Goal: Transaction & Acquisition: Obtain resource

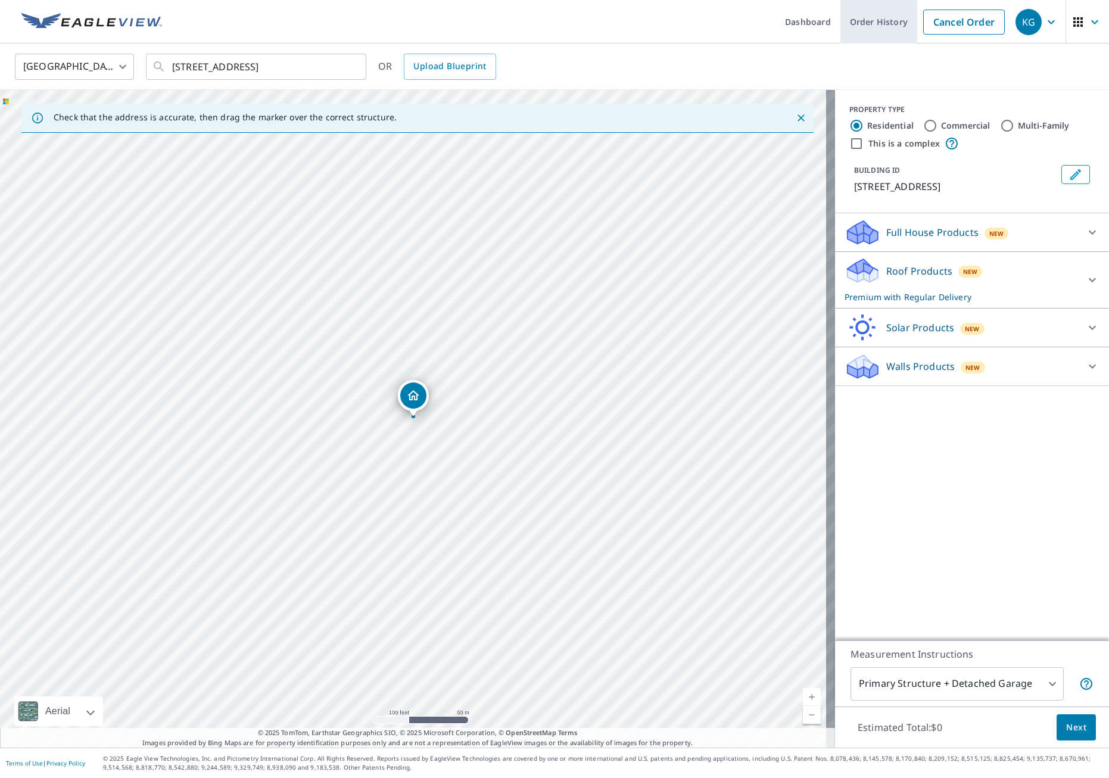
click at [885, 27] on link "Order History" at bounding box center [878, 21] width 77 height 43
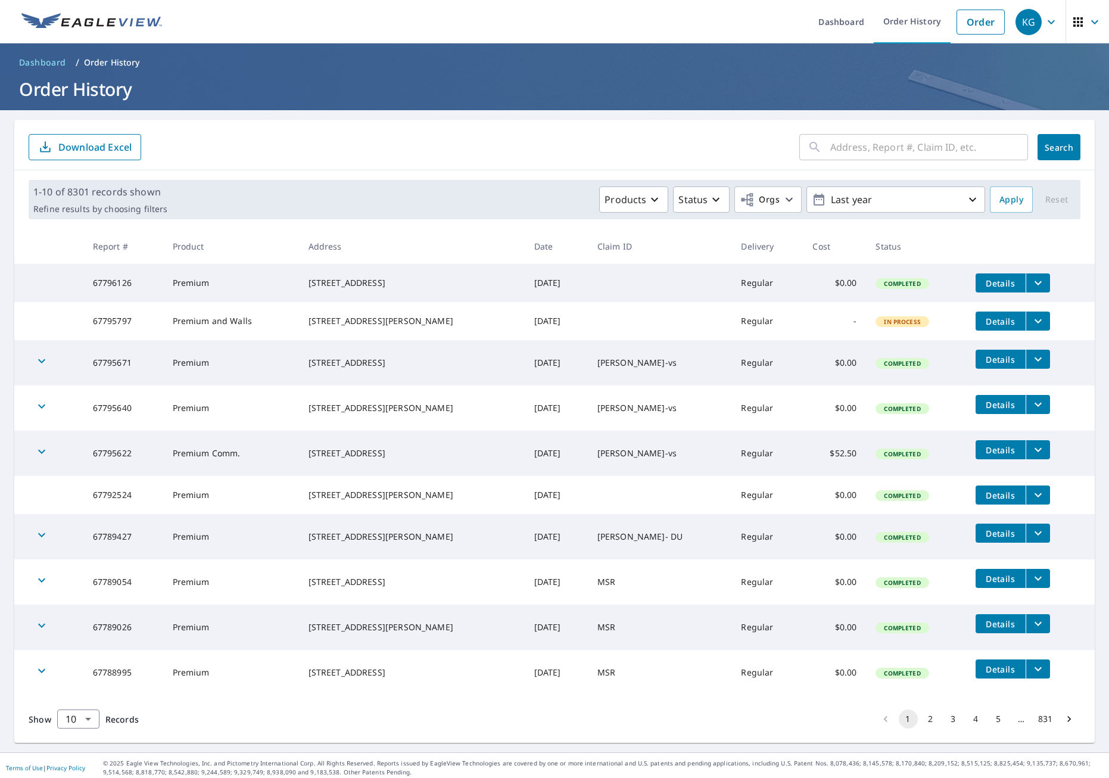
click at [863, 147] on input "text" at bounding box center [929, 146] width 198 height 33
type input "[STREET_ADDRESS]"
click button "Search" at bounding box center [1058, 147] width 43 height 26
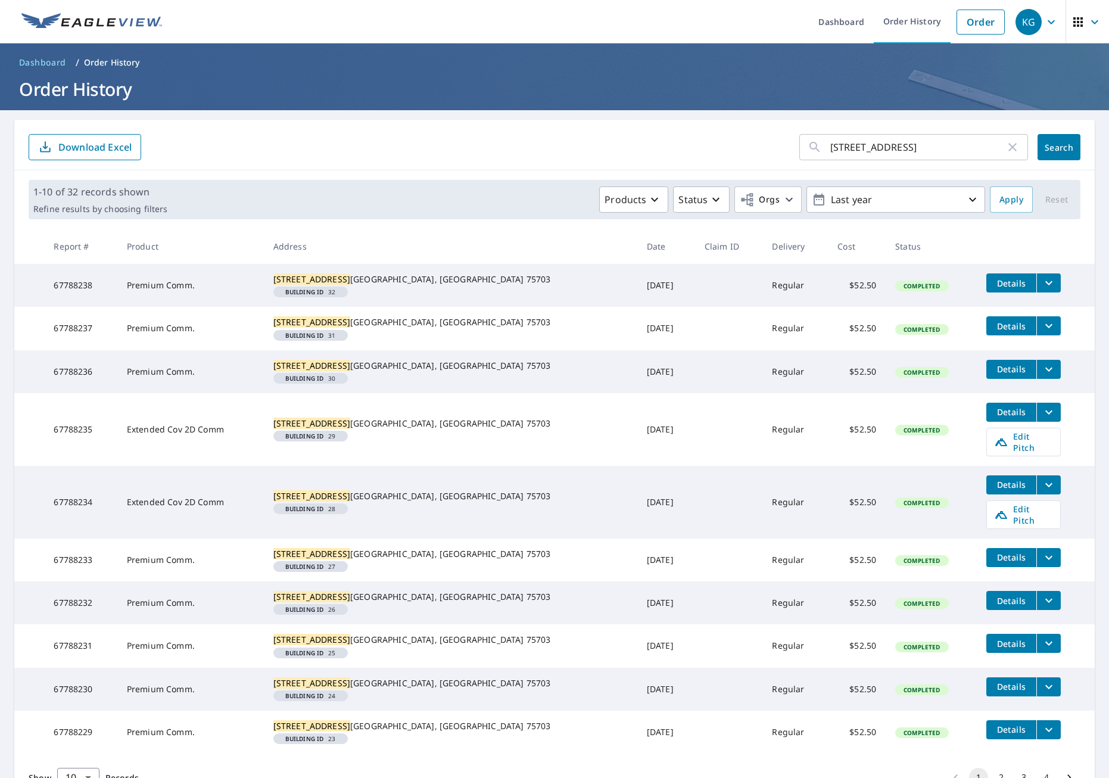
click at [1041, 287] on icon "filesDropdownBtn-67788238" at bounding box center [1048, 283] width 14 height 14
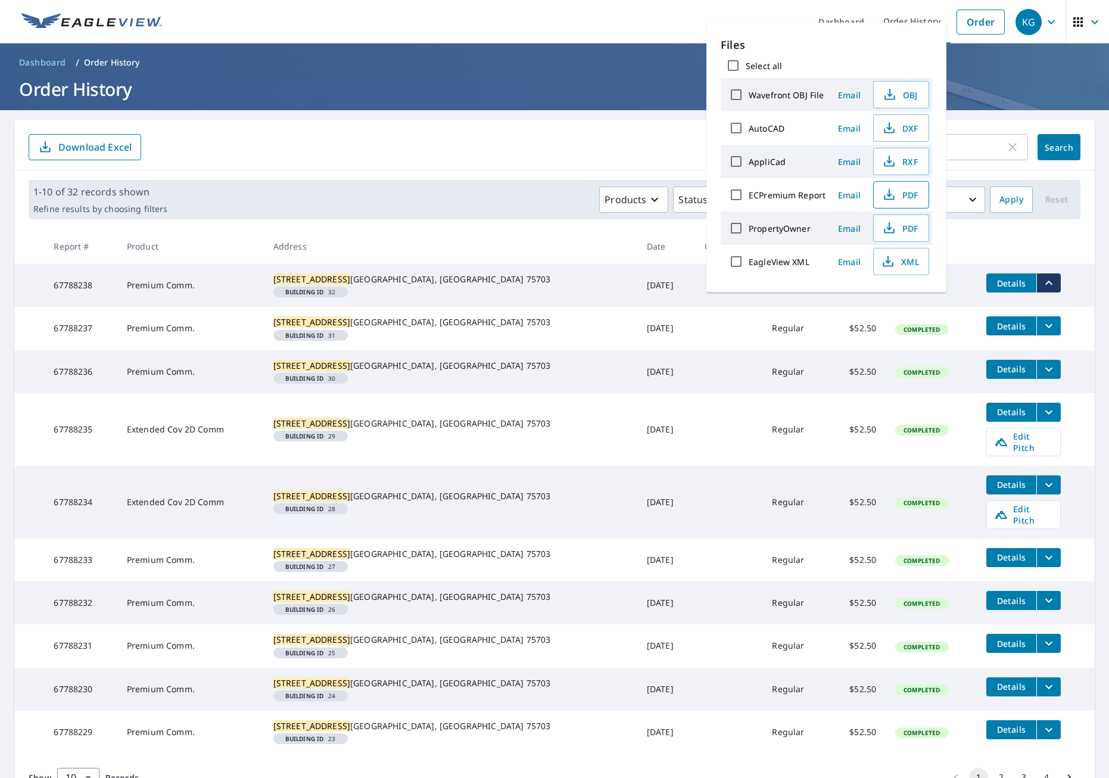
click at [903, 192] on span "PDF" at bounding box center [900, 195] width 38 height 14
click at [1041, 333] on icon "filesDropdownBtn-67788237" at bounding box center [1048, 326] width 14 height 14
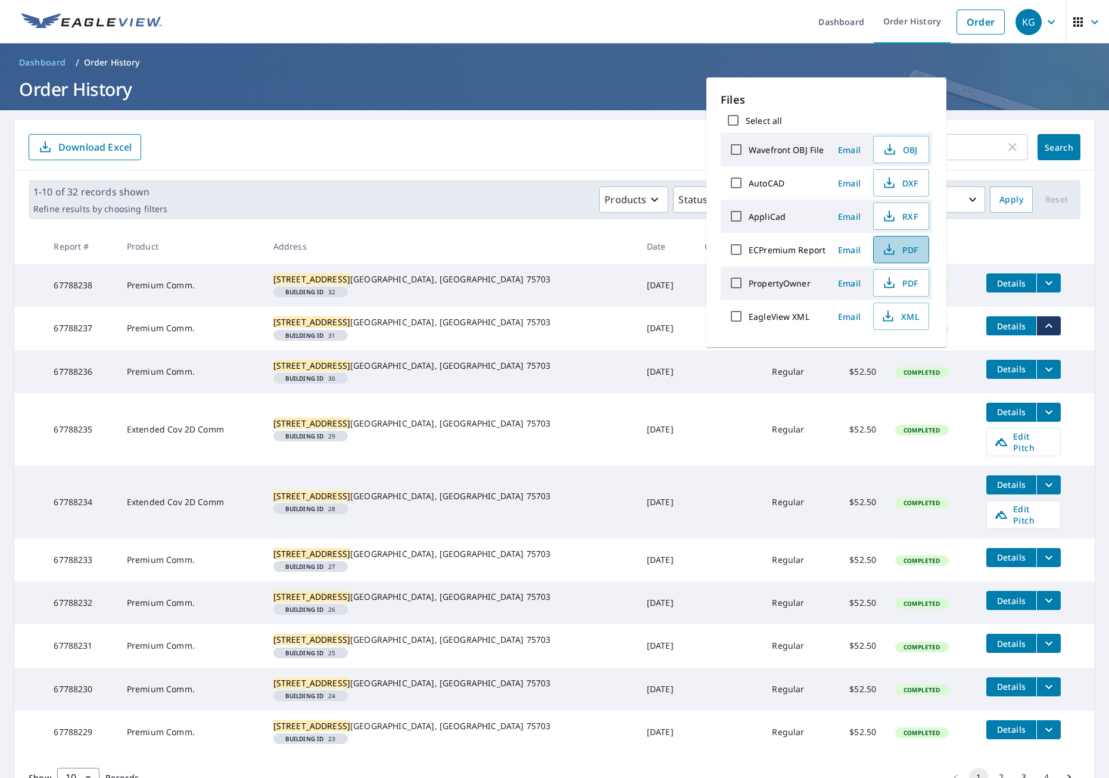
click at [916, 248] on span "PDF" at bounding box center [900, 249] width 38 height 14
click at [1041, 376] on icon "filesDropdownBtn-67788236" at bounding box center [1048, 369] width 14 height 14
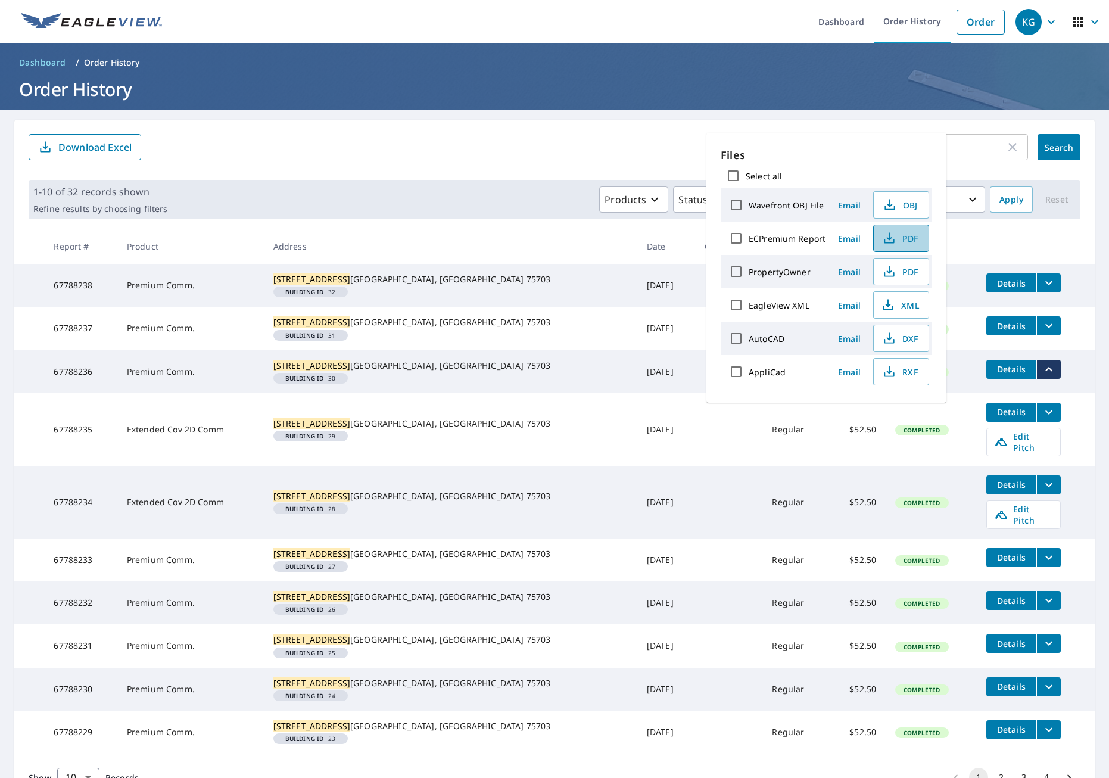
click at [896, 241] on span "PDF" at bounding box center [900, 238] width 38 height 14
click at [1041, 419] on icon "filesDropdownBtn-67788235" at bounding box center [1048, 412] width 14 height 14
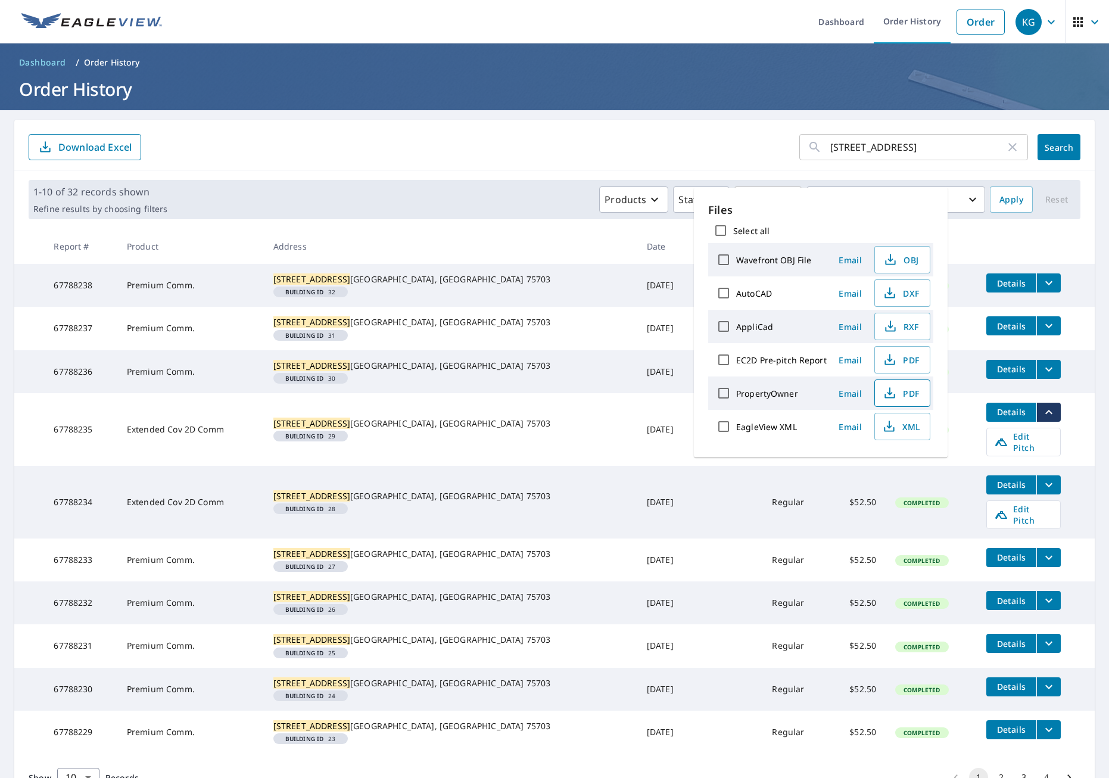
click at [890, 394] on icon "button" at bounding box center [889, 393] width 14 height 14
click at [888, 362] on icon "button" at bounding box center [889, 360] width 14 height 14
click at [1036, 494] on button "filesDropdownBtn-67788234" at bounding box center [1048, 484] width 24 height 19
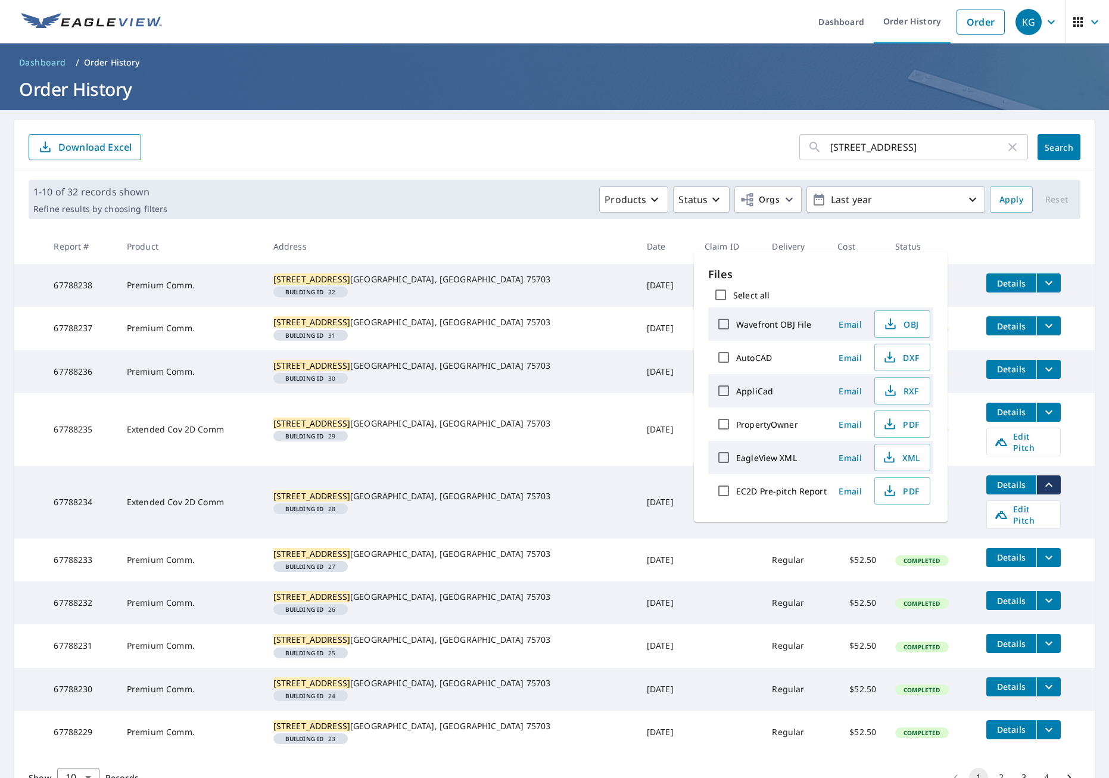
click at [1041, 564] on icon "filesDropdownBtn-67788233" at bounding box center [1048, 557] width 14 height 14
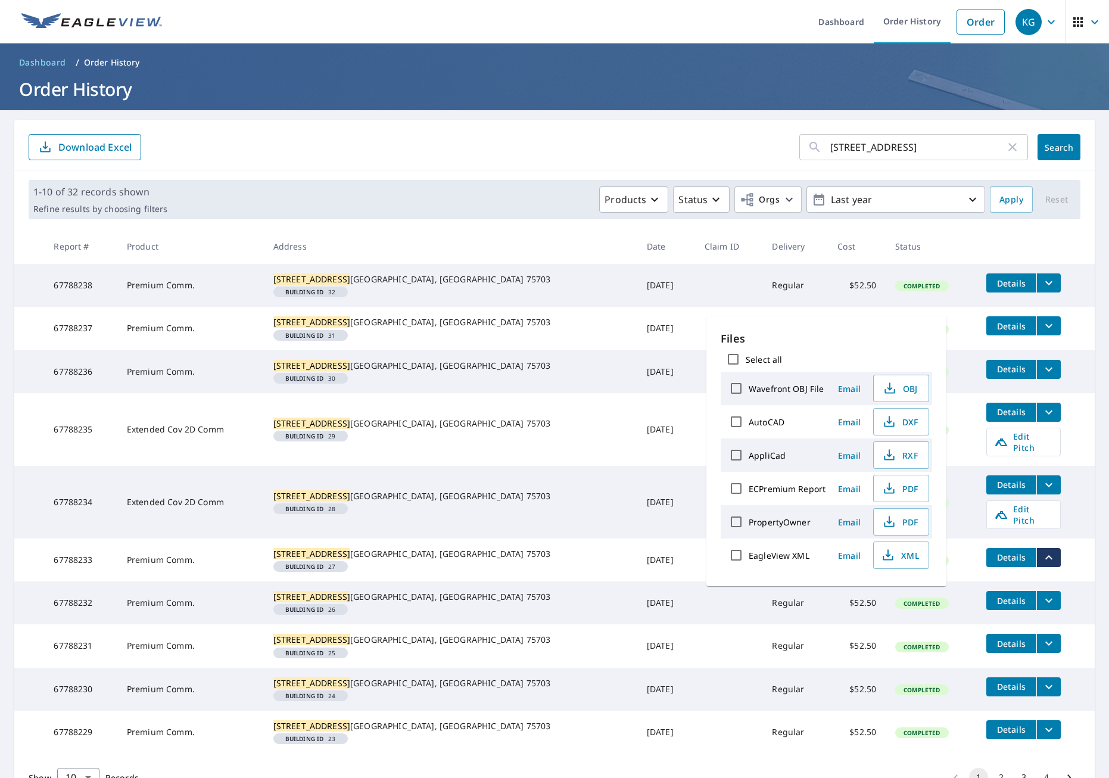
click at [1041, 492] on icon "filesDropdownBtn-67788234" at bounding box center [1048, 485] width 14 height 14
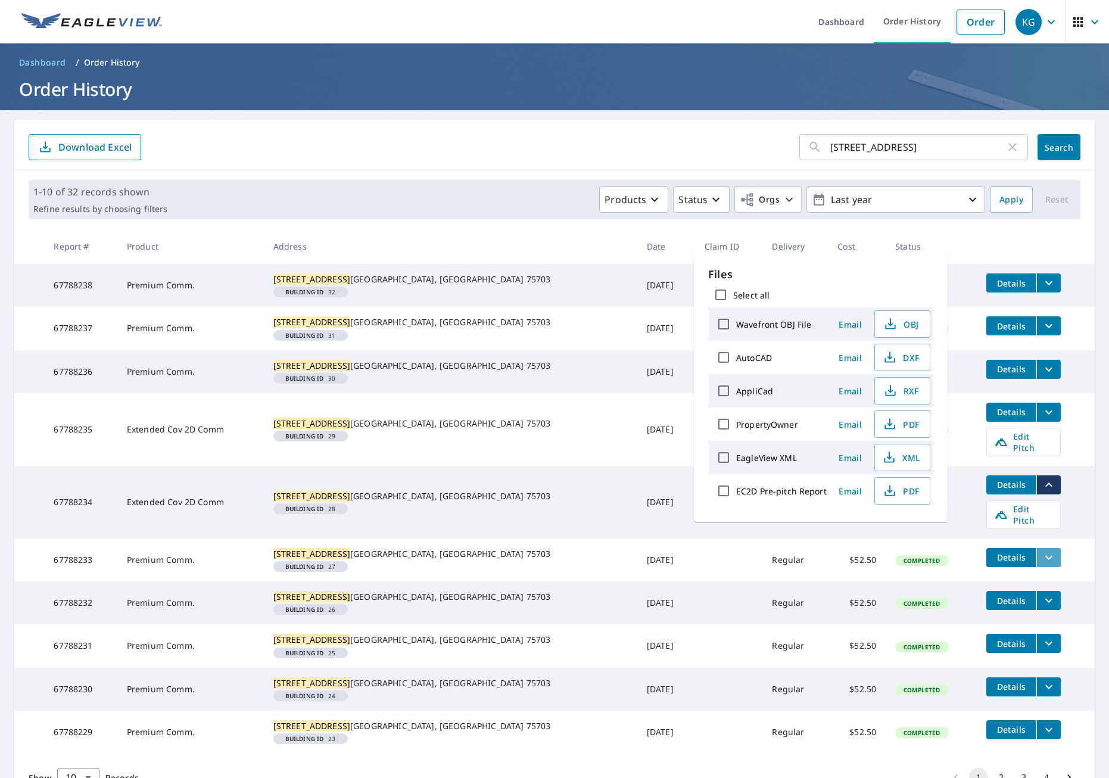
click at [1041, 564] on icon "filesDropdownBtn-67788233" at bounding box center [1048, 557] width 14 height 14
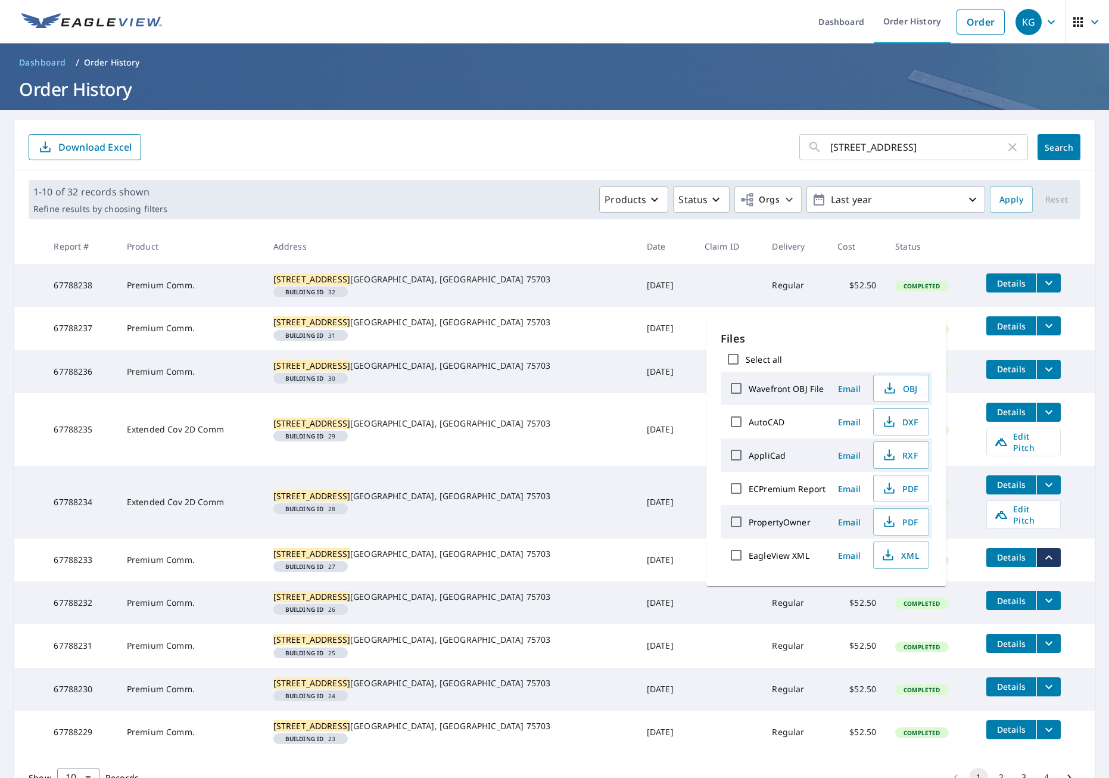
click at [807, 489] on label "ECPremium Report" at bounding box center [786, 488] width 77 height 11
click at [748, 489] on input "ECPremium Report" at bounding box center [735, 488] width 25 height 25
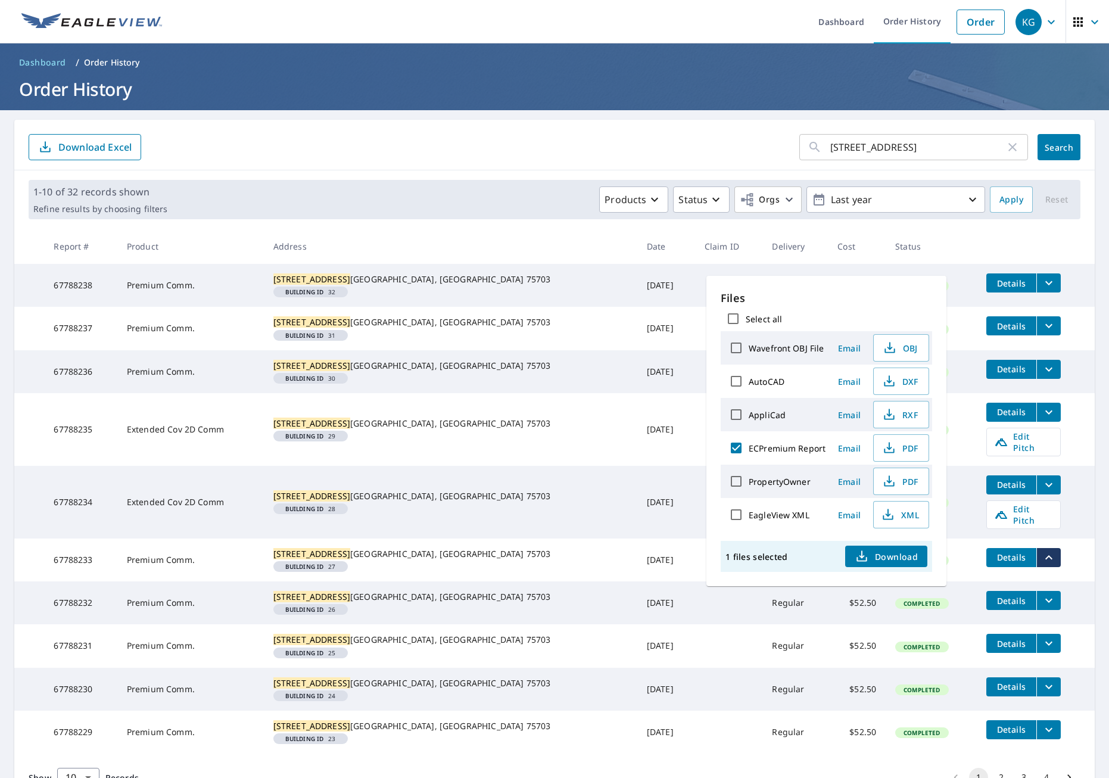
click at [732, 446] on input "ECPremium Report" at bounding box center [735, 447] width 25 height 25
checkbox input "false"
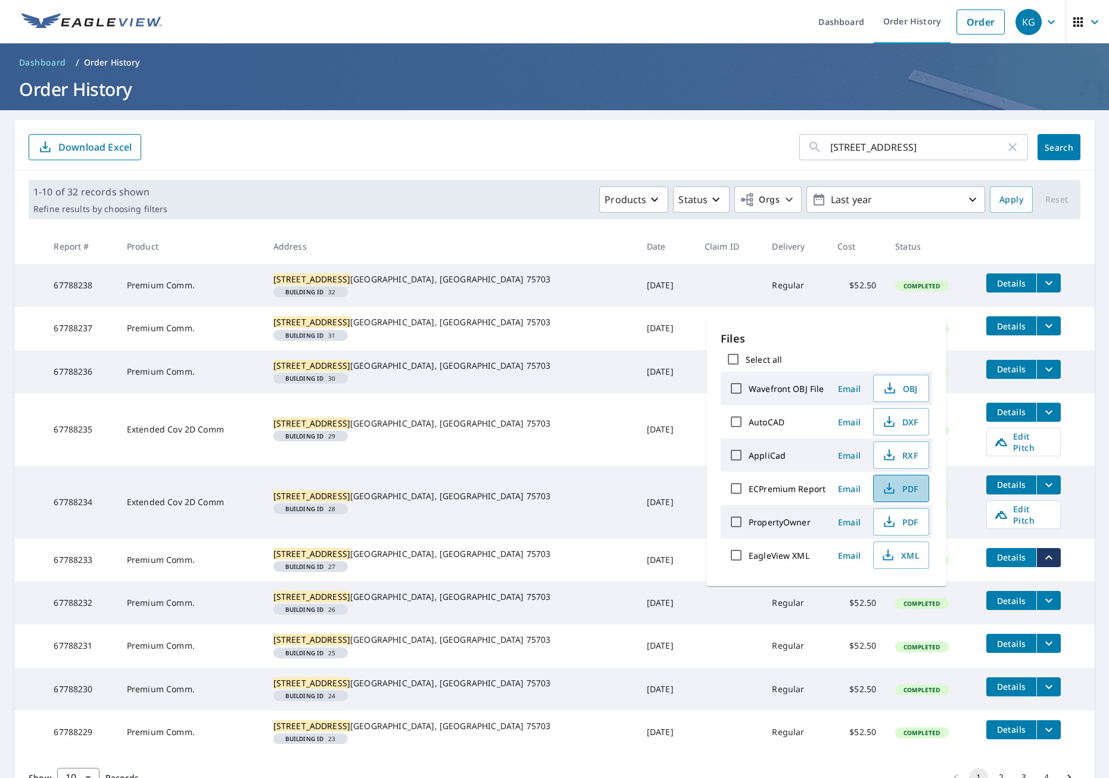
click at [890, 491] on icon "button" at bounding box center [889, 488] width 14 height 14
click at [1041, 607] on icon "filesDropdownBtn-67788232" at bounding box center [1048, 600] width 14 height 14
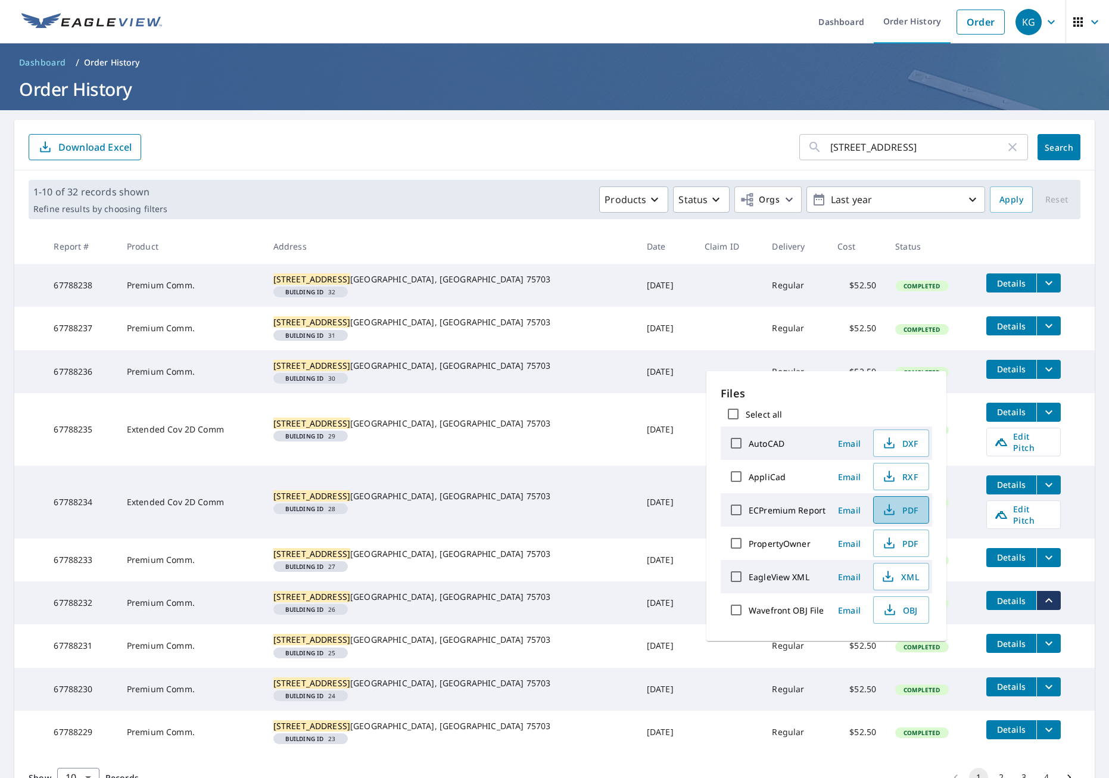
click at [897, 510] on span "PDF" at bounding box center [900, 510] width 38 height 14
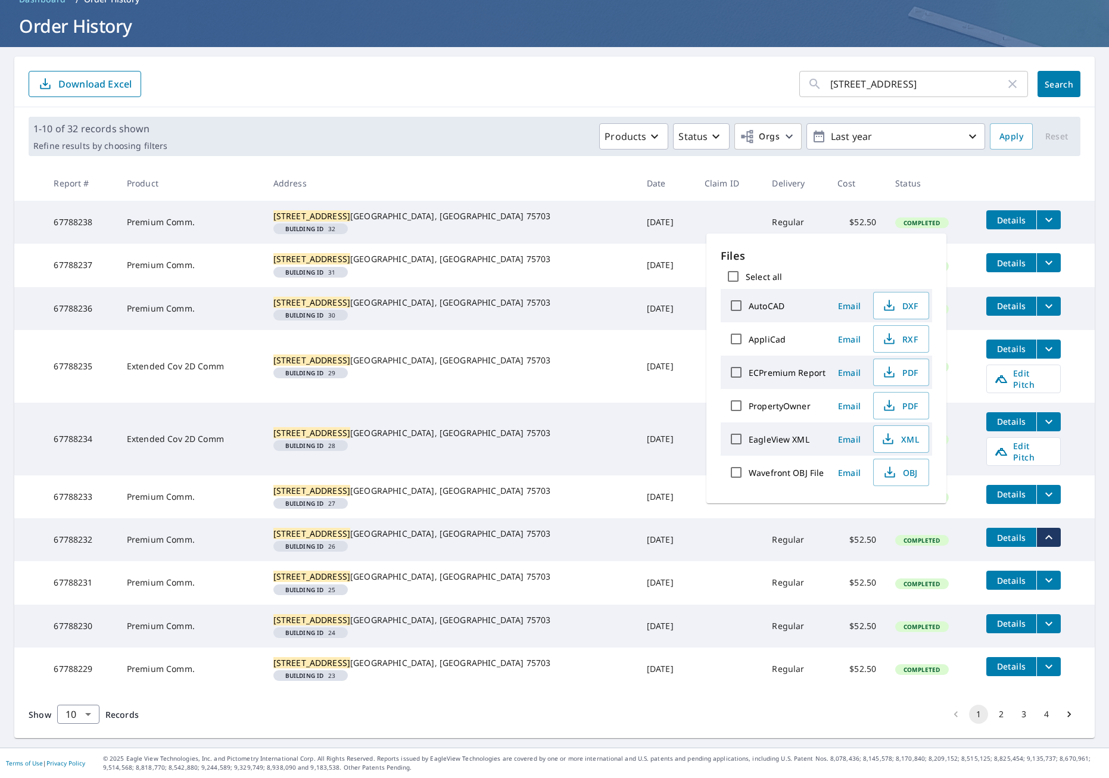
scroll to position [142, 0]
click at [1041, 616] on icon "filesDropdownBtn-67788230" at bounding box center [1048, 623] width 14 height 14
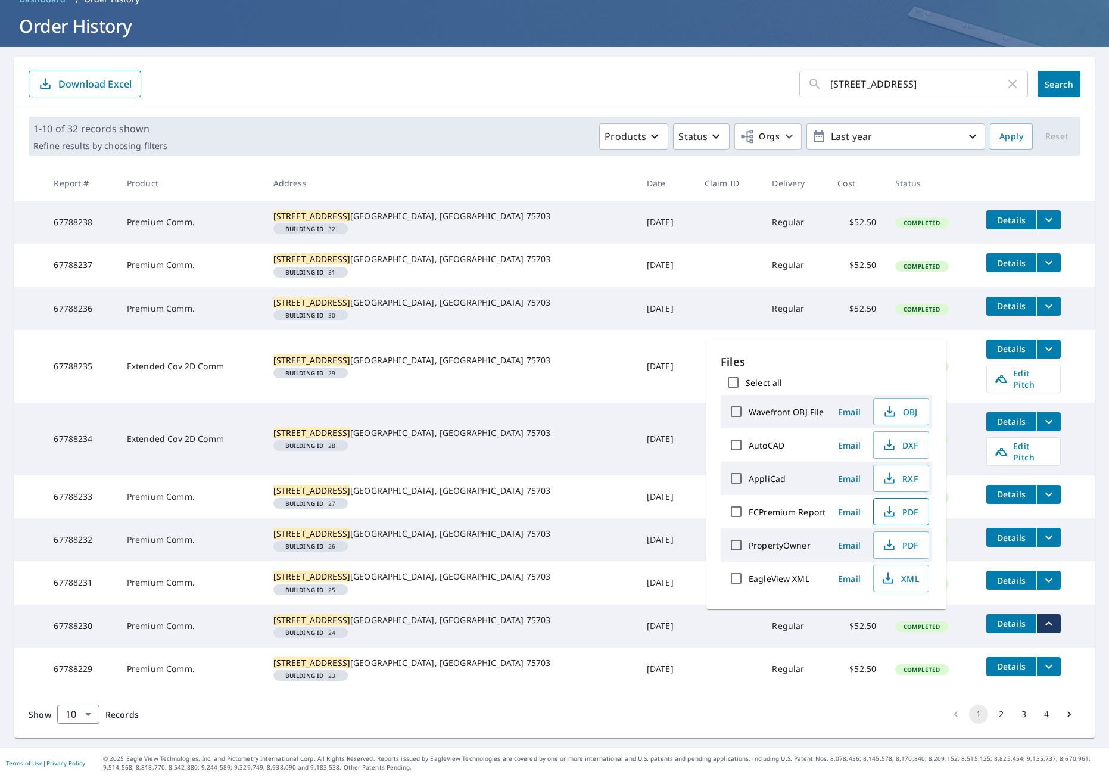
click at [912, 512] on span "PDF" at bounding box center [900, 511] width 38 height 14
click at [1039, 687] on tr "67788229 Premium Comm. [STREET_ADDRESS] Building ID 23 [DATE] Regular $52.50 Co…" at bounding box center [554, 668] width 1080 height 43
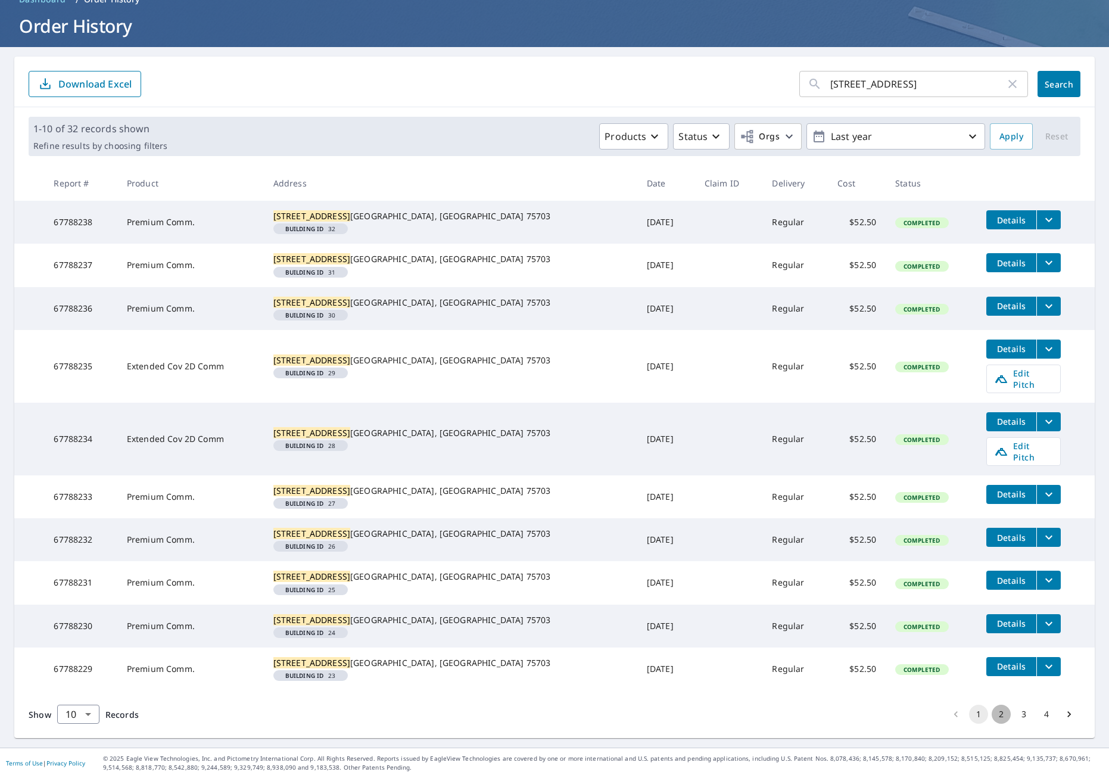
click at [996, 715] on button "2" at bounding box center [1000, 713] width 19 height 19
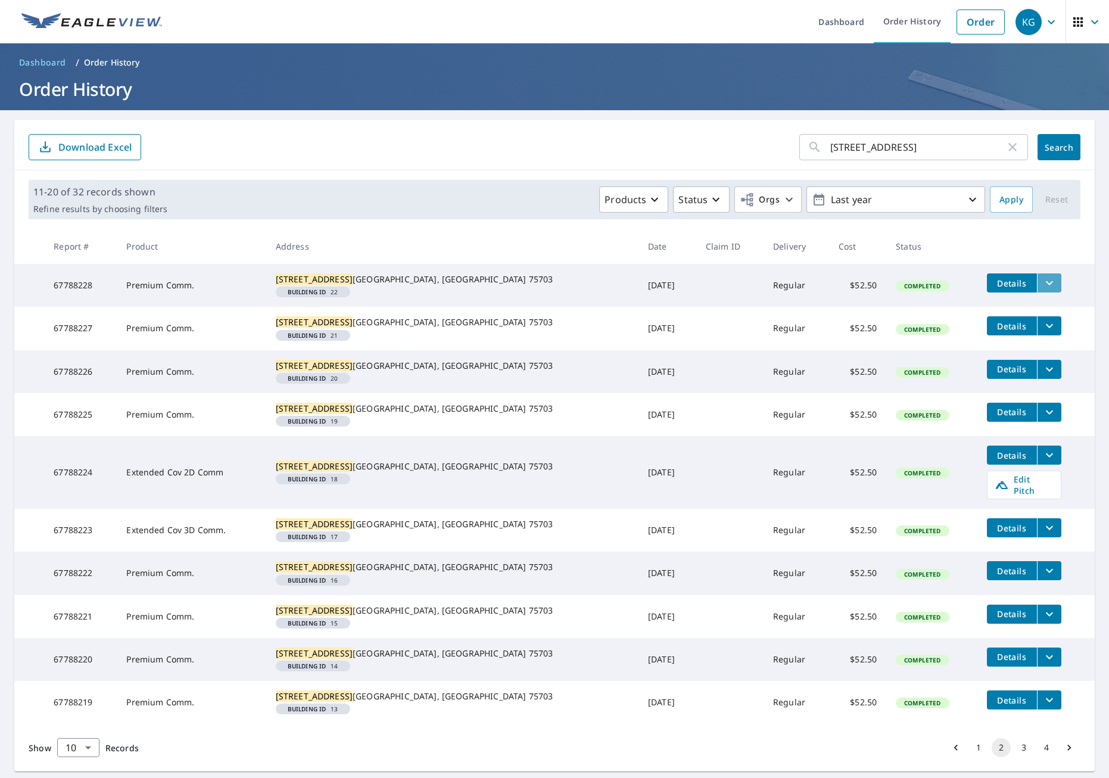
click at [1042, 283] on icon "filesDropdownBtn-67788228" at bounding box center [1049, 283] width 14 height 14
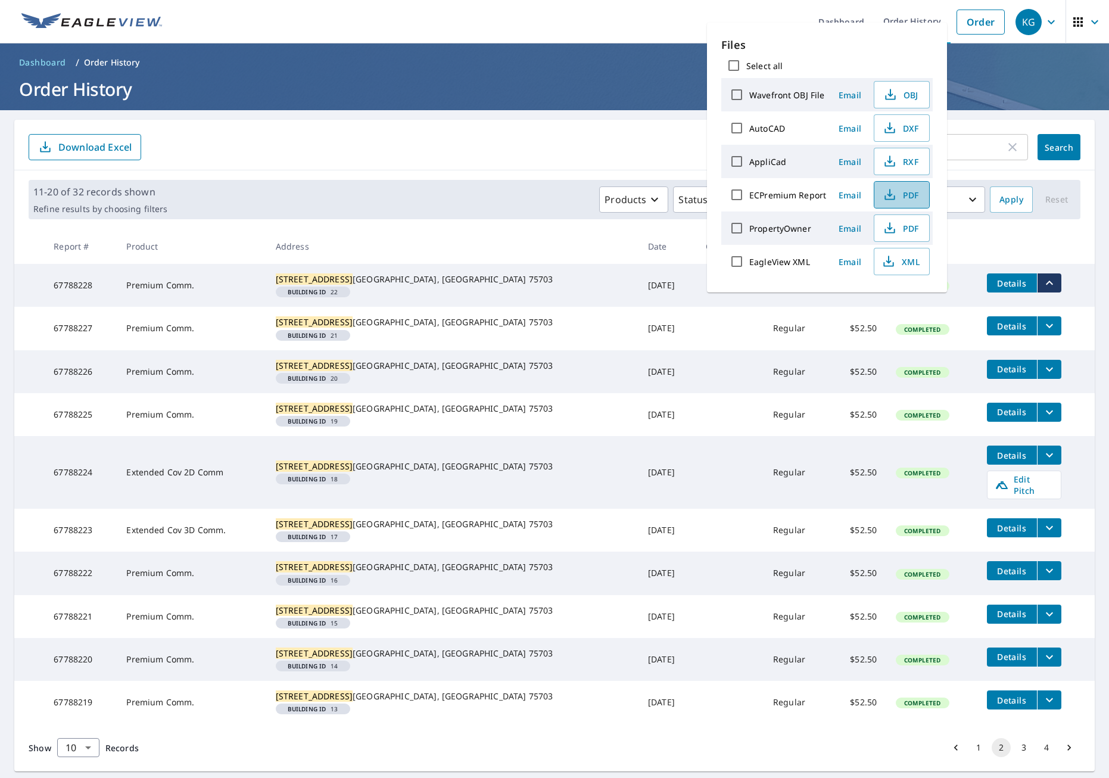
click at [885, 191] on icon "button" at bounding box center [889, 195] width 14 height 14
click at [1046, 328] on icon "filesDropdownBtn-67788227" at bounding box center [1049, 326] width 7 height 4
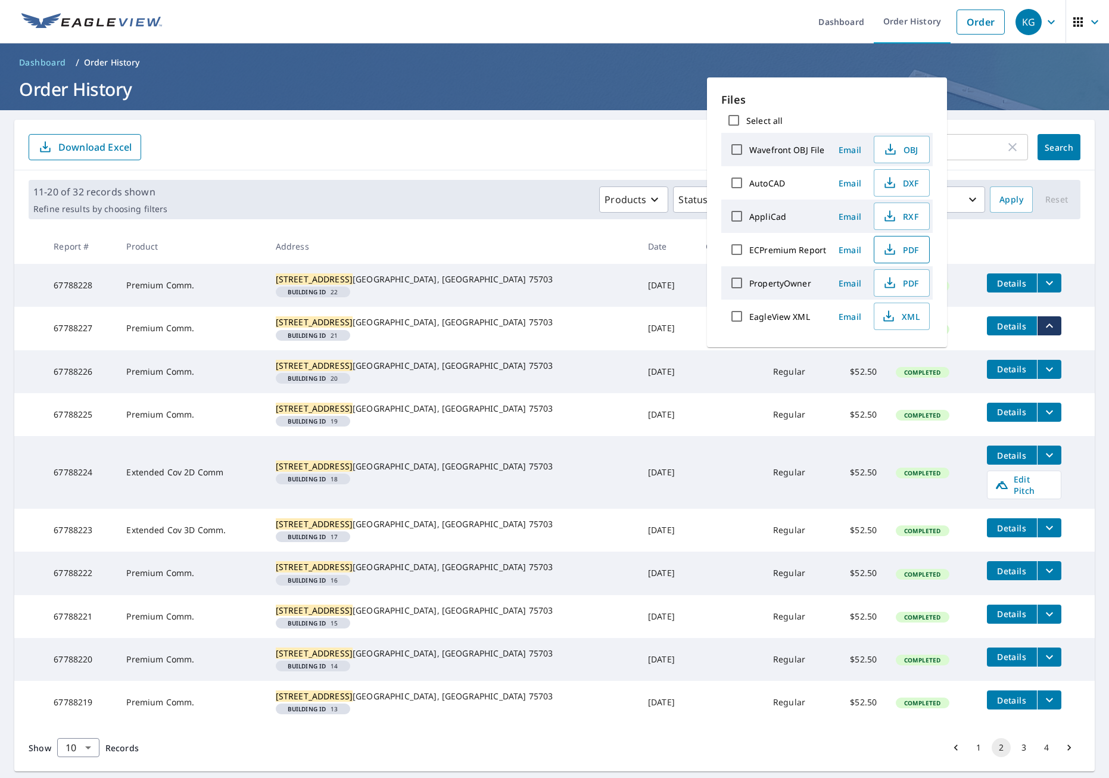
click at [888, 247] on icon "button" at bounding box center [889, 248] width 5 height 8
click at [1037, 379] on button "filesDropdownBtn-67788226" at bounding box center [1049, 369] width 24 height 19
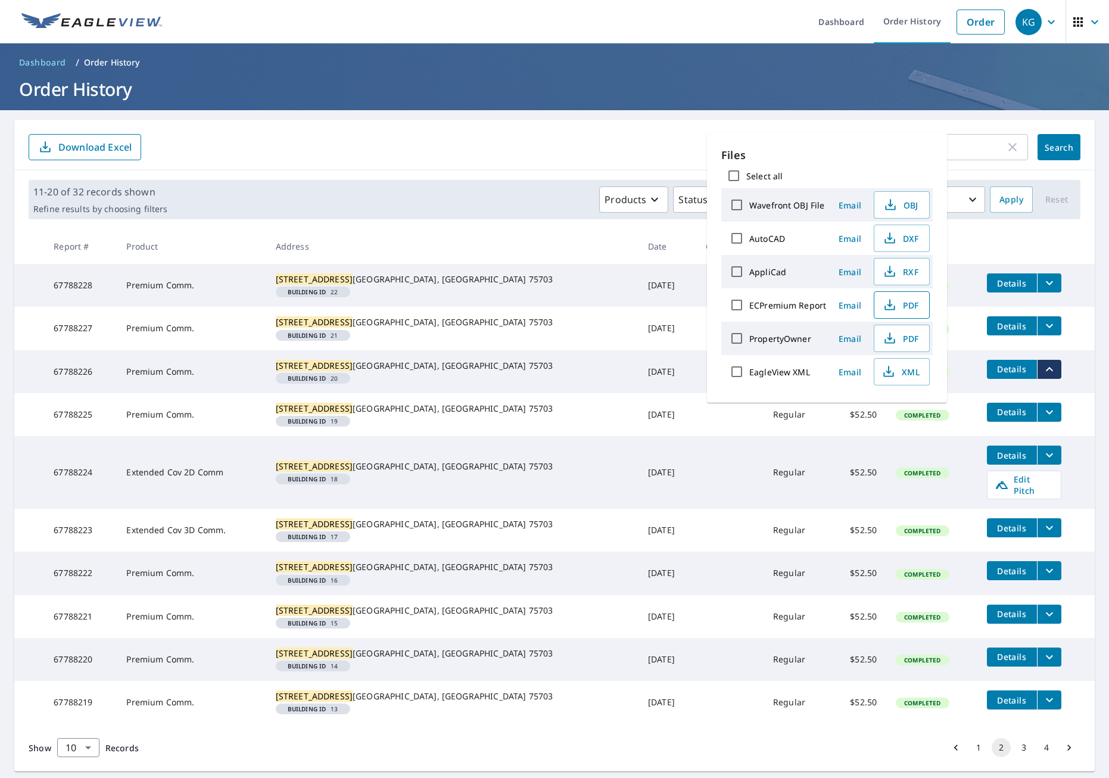
click at [893, 302] on icon "button" at bounding box center [889, 305] width 14 height 14
click at [1042, 462] on icon "filesDropdownBtn-67788224" at bounding box center [1049, 455] width 14 height 14
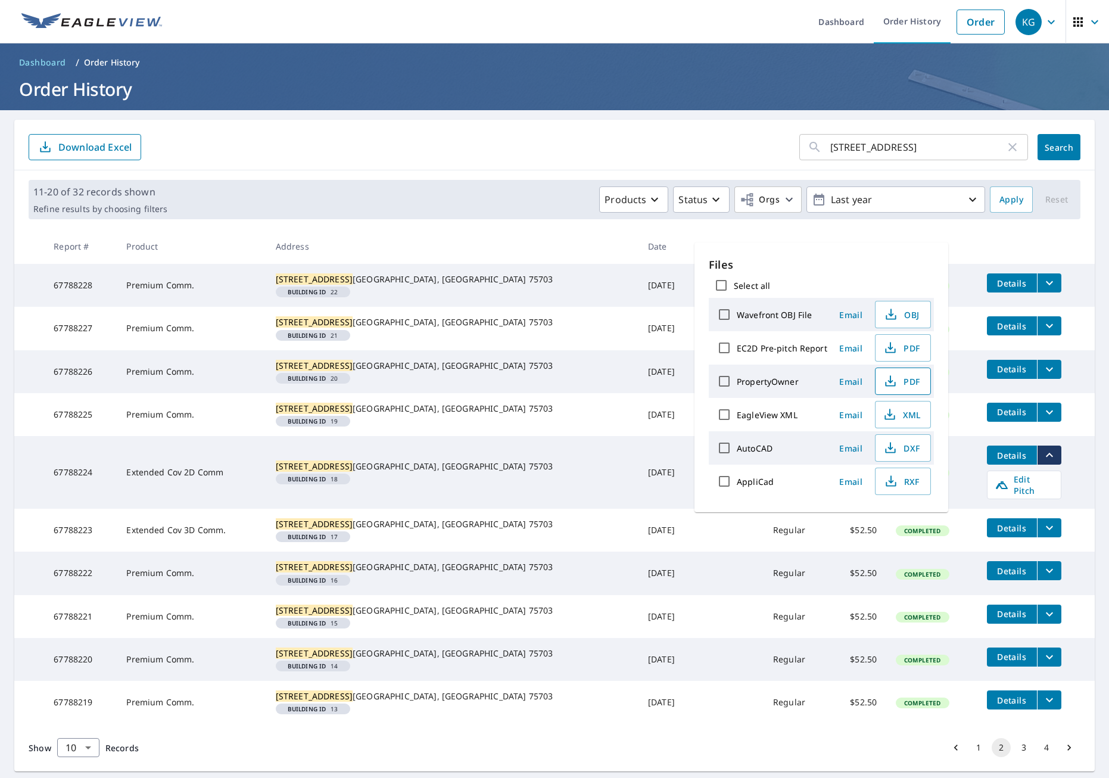
click at [901, 378] on span "PDF" at bounding box center [901, 381] width 38 height 14
click at [1042, 419] on icon "filesDropdownBtn-67788225" at bounding box center [1049, 412] width 14 height 14
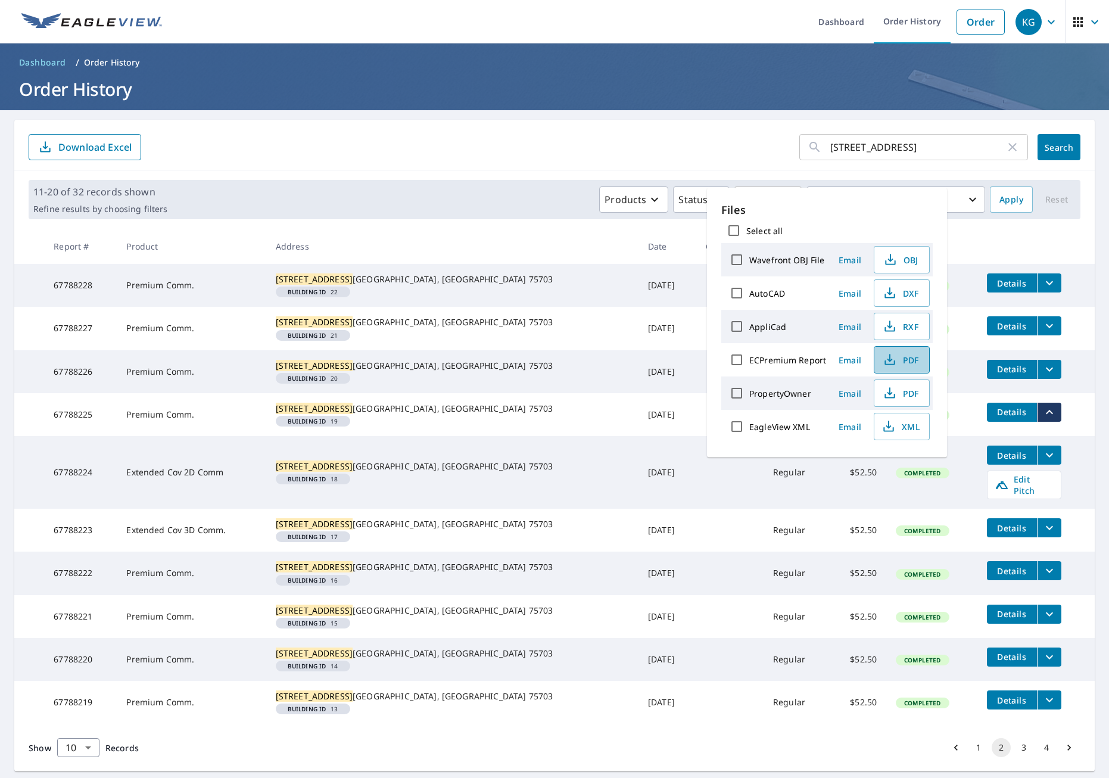
click at [892, 356] on icon "button" at bounding box center [889, 360] width 14 height 14
click at [1042, 535] on icon "filesDropdownBtn-67788223" at bounding box center [1049, 527] width 14 height 14
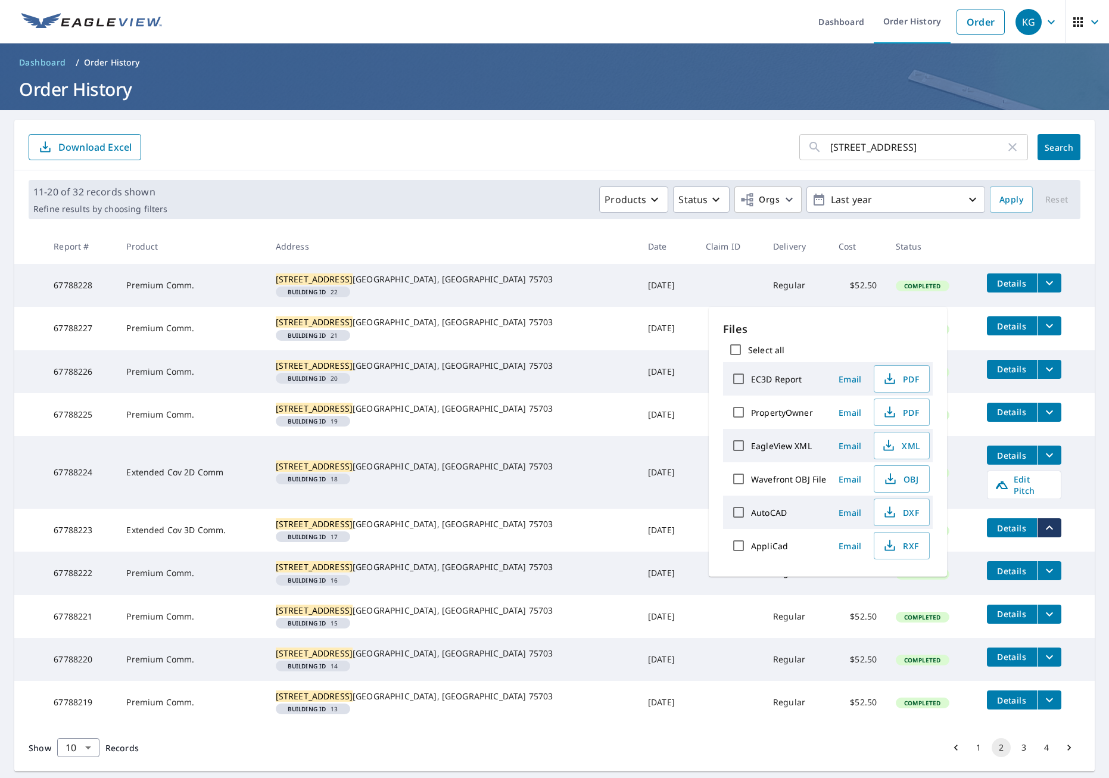
click at [1042, 578] on icon "filesDropdownBtn-67788222" at bounding box center [1049, 570] width 14 height 14
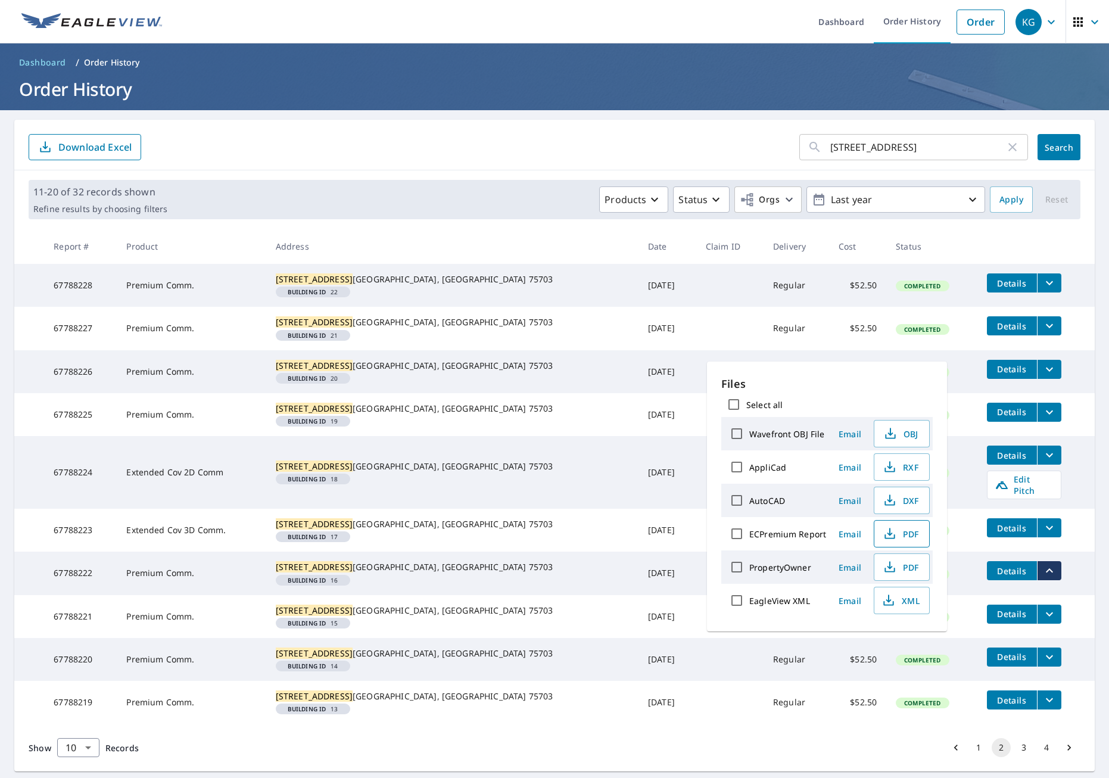
click at [908, 535] on span "PDF" at bounding box center [900, 533] width 38 height 14
